Goal: Information Seeking & Learning: Check status

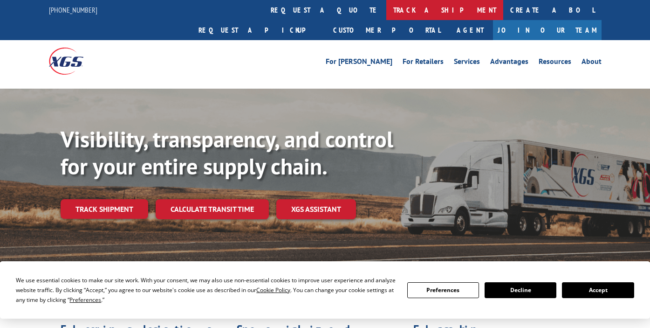
click at [387, 11] on link "track a shipment" at bounding box center [445, 10] width 117 height 20
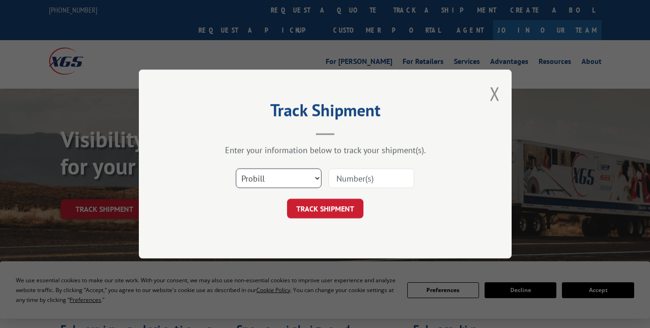
drag, startPoint x: 284, startPoint y: 174, endPoint x: 286, endPoint y: 180, distance: 5.8
click at [284, 174] on select "Select category... Probill BOL PO" at bounding box center [279, 178] width 86 height 20
select select "bol"
click at [236, 168] on select "Select category... Probill BOL PO" at bounding box center [279, 178] width 86 height 20
click at [352, 182] on input at bounding box center [372, 178] width 86 height 20
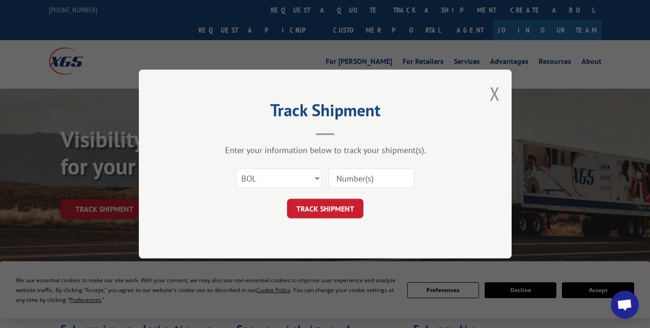
paste input "2830644"
type input "2830644"
click at [308, 210] on button "TRACK SHIPMENT" at bounding box center [325, 209] width 76 height 20
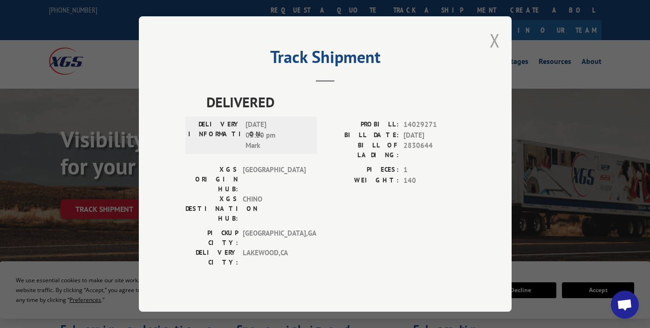
click at [491, 53] on button "Close modal" at bounding box center [495, 40] width 10 height 25
